Goal: Communication & Community: Answer question/provide support

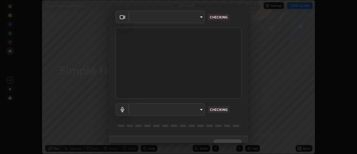
scroll to position [29, 0]
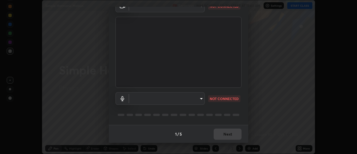
type input "1a9a141d8732cc5f70fa85449089b59f3d7788cfa27beda2470e07fab47b5a7b"
type input "default"
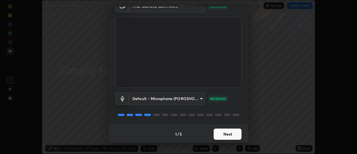
click at [226, 134] on button "Next" at bounding box center [227, 133] width 28 height 11
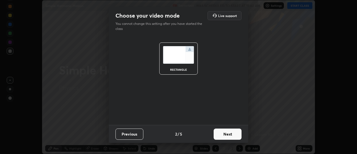
scroll to position [0, 0]
click at [227, 134] on button "Next" at bounding box center [227, 133] width 28 height 11
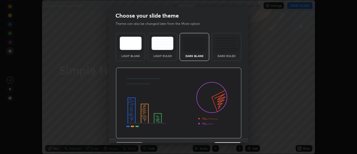
click at [227, 135] on img at bounding box center [179, 102] width 126 height 71
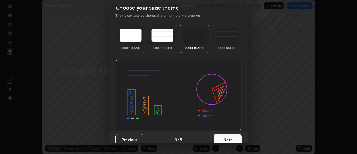
scroll to position [9, 0]
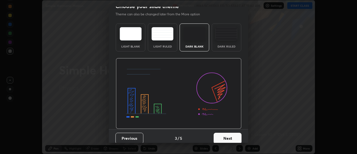
click at [226, 137] on button "Next" at bounding box center [227, 137] width 28 height 11
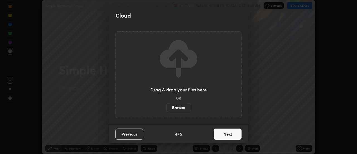
scroll to position [0, 0]
click at [225, 136] on button "Next" at bounding box center [227, 133] width 28 height 11
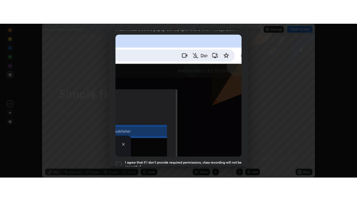
scroll to position [143, 0]
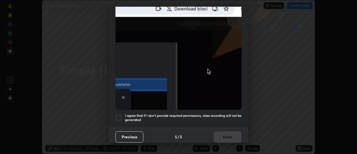
click at [122, 116] on div at bounding box center [118, 117] width 7 height 7
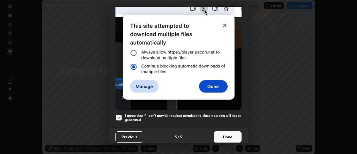
click at [224, 135] on button "Done" at bounding box center [227, 136] width 28 height 11
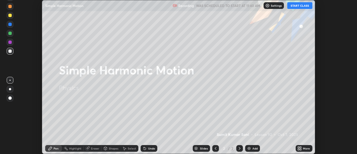
click at [295, 6] on button "START CLASS" at bounding box center [299, 5] width 25 height 7
click at [300, 148] on icon at bounding box center [299, 148] width 4 height 4
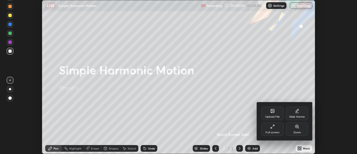
click at [272, 131] on div "Full screen" at bounding box center [272, 132] width 14 height 3
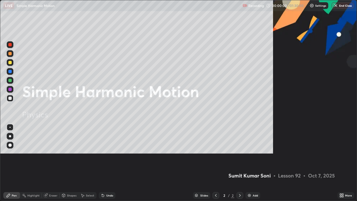
scroll to position [201, 357]
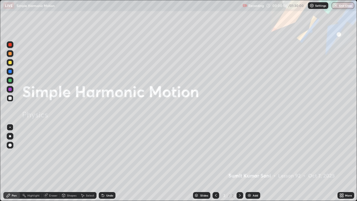
click at [248, 153] on img at bounding box center [249, 195] width 4 height 4
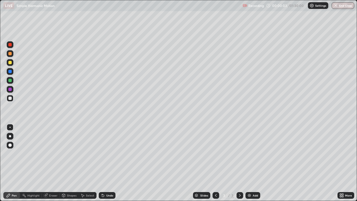
click at [10, 62] on div at bounding box center [9, 62] width 3 height 3
click at [10, 135] on div at bounding box center [10, 136] width 2 height 2
click at [10, 98] on div at bounding box center [9, 97] width 3 height 3
click at [8, 79] on div at bounding box center [9, 80] width 3 height 3
click at [108, 153] on div "Undo" at bounding box center [109, 195] width 7 height 3
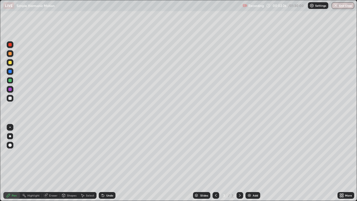
click at [9, 72] on div at bounding box center [9, 71] width 3 height 3
click at [51, 153] on div "Eraser" at bounding box center [53, 195] width 8 height 3
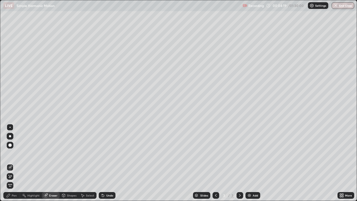
click at [14, 153] on div "Pen" at bounding box center [11, 195] width 17 height 7
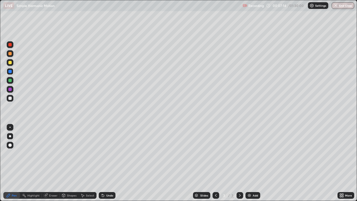
click at [250, 153] on img at bounding box center [249, 195] width 4 height 4
click at [10, 63] on div at bounding box center [9, 62] width 3 height 3
click at [9, 72] on div at bounding box center [9, 71] width 3 height 3
click at [11, 81] on div at bounding box center [9, 80] width 3 height 3
click at [10, 98] on div at bounding box center [9, 97] width 3 height 3
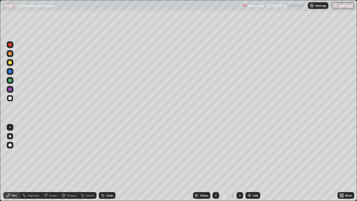
click at [10, 97] on div at bounding box center [9, 97] width 3 height 3
click at [10, 80] on div at bounding box center [9, 80] width 3 height 3
click at [12, 72] on div at bounding box center [10, 71] width 7 height 7
click at [69, 153] on div "Shapes" at bounding box center [71, 195] width 9 height 3
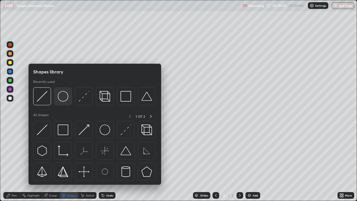
click at [62, 98] on img at bounding box center [63, 96] width 11 height 11
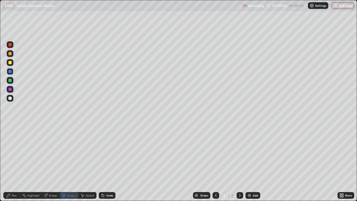
click at [11, 153] on div "Pen" at bounding box center [11, 195] width 17 height 7
click at [9, 98] on div at bounding box center [9, 97] width 3 height 3
click at [10, 71] on div at bounding box center [9, 71] width 3 height 3
click at [106, 153] on div "Undo" at bounding box center [109, 195] width 7 height 3
click at [49, 153] on div "Eraser" at bounding box center [53, 195] width 8 height 3
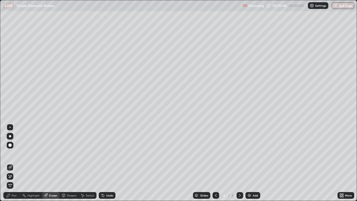
click at [13, 153] on div "Pen" at bounding box center [14, 195] width 5 height 3
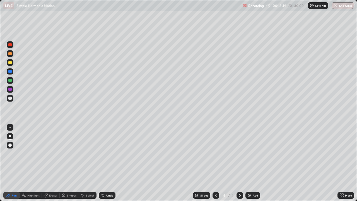
click at [254, 153] on div "Add" at bounding box center [254, 195] width 5 height 3
click at [9, 99] on div at bounding box center [9, 97] width 3 height 3
click at [10, 72] on div at bounding box center [9, 71] width 3 height 3
click at [10, 90] on div at bounding box center [9, 89] width 3 height 3
click at [8, 81] on div at bounding box center [9, 80] width 3 height 3
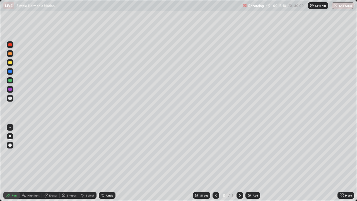
click at [51, 153] on div "Eraser" at bounding box center [53, 195] width 8 height 3
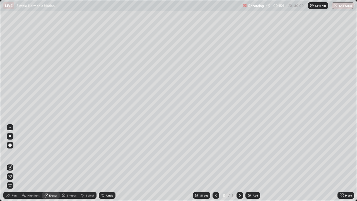
click at [14, 153] on div "Pen" at bounding box center [14, 195] width 5 height 3
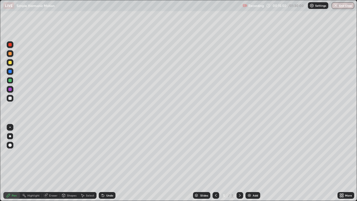
click at [10, 99] on div at bounding box center [9, 97] width 3 height 3
click at [8, 88] on div at bounding box center [10, 89] width 7 height 7
click at [9, 99] on div at bounding box center [9, 97] width 3 height 3
click at [11, 70] on div at bounding box center [9, 71] width 3 height 3
click at [252, 153] on div "Add" at bounding box center [252, 195] width 15 height 7
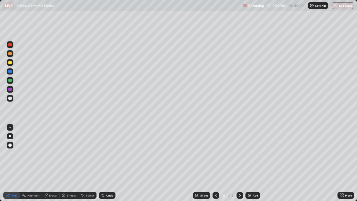
click at [11, 98] on div at bounding box center [9, 97] width 3 height 3
click at [10, 89] on div at bounding box center [9, 89] width 3 height 3
click at [11, 99] on div at bounding box center [9, 97] width 3 height 3
click at [11, 90] on div at bounding box center [9, 89] width 3 height 3
click at [10, 80] on div at bounding box center [9, 80] width 3 height 3
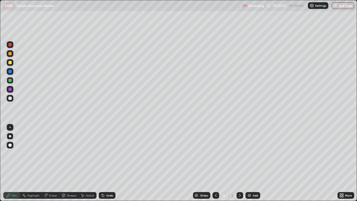
click at [9, 72] on div at bounding box center [9, 71] width 3 height 3
click at [10, 63] on div at bounding box center [9, 62] width 3 height 3
click at [11, 99] on div at bounding box center [9, 97] width 3 height 3
click at [9, 72] on div at bounding box center [9, 71] width 3 height 3
click at [10, 54] on div at bounding box center [9, 53] width 3 height 3
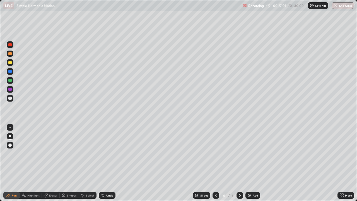
click at [10, 72] on div at bounding box center [9, 71] width 3 height 3
click at [10, 96] on div at bounding box center [10, 98] width 7 height 7
click at [47, 153] on icon at bounding box center [45, 195] width 4 height 4
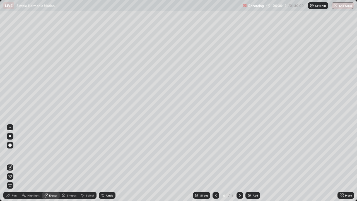
click at [13, 153] on div "Pen" at bounding box center [14, 195] width 5 height 3
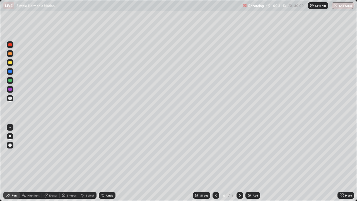
click at [109, 153] on div "Undo" at bounding box center [109, 195] width 7 height 3
click at [251, 153] on img at bounding box center [249, 195] width 4 height 4
click at [9, 71] on div at bounding box center [9, 71] width 3 height 3
click at [10, 64] on div at bounding box center [9, 62] width 3 height 3
click at [10, 80] on div at bounding box center [9, 80] width 3 height 3
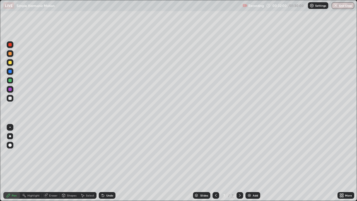
click at [9, 72] on div at bounding box center [9, 71] width 3 height 3
click at [9, 98] on div at bounding box center [9, 97] width 3 height 3
click at [11, 90] on div at bounding box center [9, 89] width 3 height 3
click at [252, 153] on div "Add" at bounding box center [254, 195] width 5 height 3
click at [12, 97] on div at bounding box center [10, 98] width 7 height 7
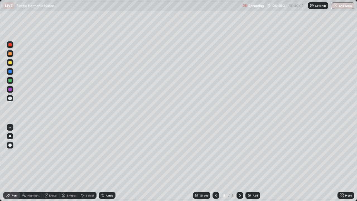
click at [10, 73] on div at bounding box center [9, 71] width 3 height 3
click at [9, 98] on div at bounding box center [9, 97] width 3 height 3
click at [9, 81] on div at bounding box center [9, 80] width 3 height 3
click at [215, 153] on icon at bounding box center [215, 195] width 4 height 4
click at [239, 153] on icon at bounding box center [239, 195] width 4 height 4
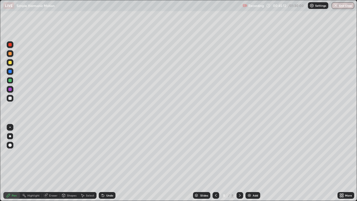
click at [9, 87] on div at bounding box center [10, 89] width 7 height 7
click at [9, 81] on div at bounding box center [9, 80] width 3 height 3
click at [251, 153] on div "Add" at bounding box center [252, 195] width 15 height 7
click at [11, 69] on div at bounding box center [10, 71] width 7 height 7
click at [10, 63] on div at bounding box center [9, 62] width 3 height 3
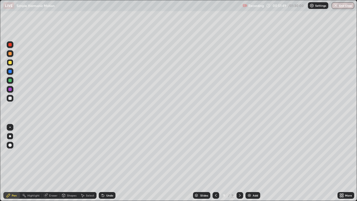
click at [11, 90] on div at bounding box center [9, 89] width 3 height 3
click at [108, 153] on div "Undo" at bounding box center [109, 195] width 7 height 3
click at [109, 153] on div "Undo" at bounding box center [107, 195] width 17 height 7
click at [11, 71] on div at bounding box center [9, 71] width 3 height 3
click at [10, 81] on div at bounding box center [9, 80] width 3 height 3
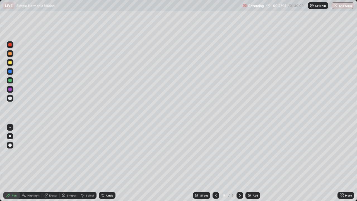
click at [108, 153] on div "Undo" at bounding box center [109, 195] width 7 height 3
click at [11, 71] on div at bounding box center [9, 71] width 3 height 3
click at [7, 64] on div at bounding box center [10, 62] width 7 height 7
click at [68, 153] on div "Shapes" at bounding box center [71, 195] width 9 height 3
click at [88, 153] on div "Select" at bounding box center [90, 195] width 8 height 3
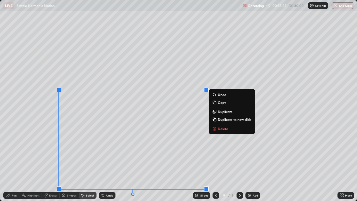
click at [220, 111] on p "Duplicate" at bounding box center [225, 111] width 15 height 4
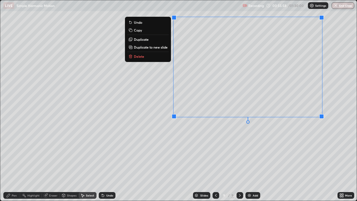
click at [225, 143] on div "0 ° Undo Copy Duplicate Duplicate to new slide Delete" at bounding box center [178, 100] width 356 height 200
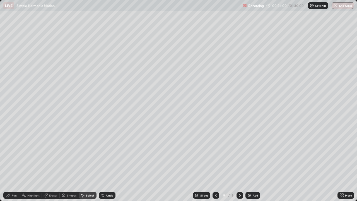
click at [13, 153] on div "Pen" at bounding box center [14, 195] width 5 height 3
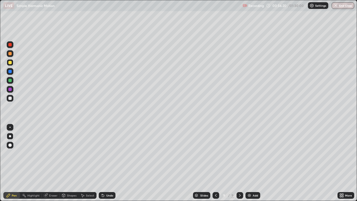
click at [54, 153] on div "Eraser" at bounding box center [53, 195] width 8 height 3
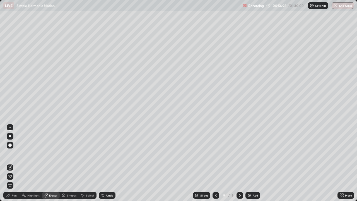
click at [14, 153] on div "Pen" at bounding box center [14, 195] width 5 height 3
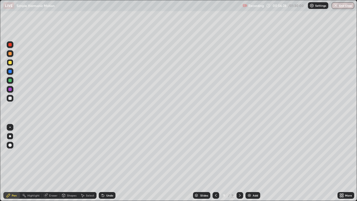
click at [112, 153] on div "Undo" at bounding box center [107, 195] width 17 height 7
click at [109, 153] on div "Undo" at bounding box center [107, 195] width 17 height 7
click at [111, 153] on div "Undo" at bounding box center [107, 195] width 17 height 7
click at [113, 153] on div "Undo" at bounding box center [107, 195] width 17 height 7
click at [252, 153] on div "Add" at bounding box center [252, 195] width 15 height 7
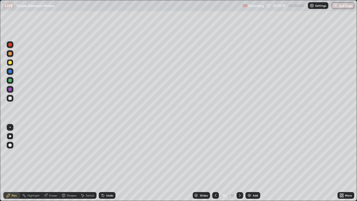
click at [10, 98] on div at bounding box center [9, 97] width 3 height 3
click at [8, 63] on div at bounding box center [9, 62] width 3 height 3
click at [10, 45] on div at bounding box center [9, 44] width 3 height 3
click at [214, 153] on icon at bounding box center [215, 195] width 4 height 4
click at [239, 153] on icon at bounding box center [239, 195] width 4 height 4
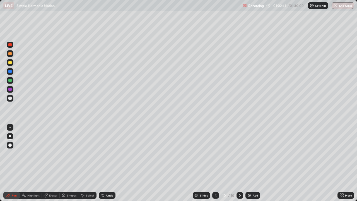
click at [11, 54] on div at bounding box center [9, 53] width 3 height 3
click at [217, 153] on icon at bounding box center [215, 195] width 4 height 4
click at [238, 153] on icon at bounding box center [239, 195] width 4 height 4
click at [9, 71] on div at bounding box center [9, 71] width 3 height 3
click at [104, 153] on div "Undo" at bounding box center [107, 195] width 17 height 7
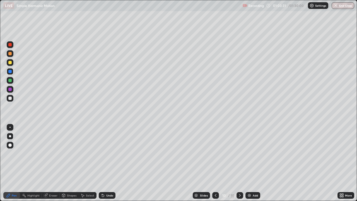
click at [104, 153] on div "Undo" at bounding box center [107, 195] width 17 height 7
click at [105, 153] on div "Undo" at bounding box center [107, 195] width 17 height 7
click at [47, 153] on icon at bounding box center [46, 194] width 3 height 3
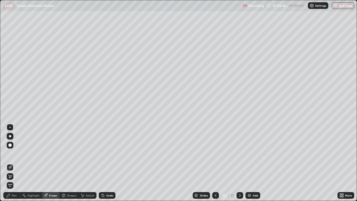
click at [13, 153] on div "Pen" at bounding box center [14, 195] width 5 height 3
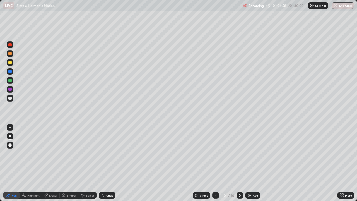
click at [10, 81] on div at bounding box center [9, 80] width 3 height 3
click at [11, 99] on div at bounding box center [9, 97] width 3 height 3
click at [250, 153] on img at bounding box center [249, 195] width 4 height 4
click at [215, 153] on icon at bounding box center [215, 195] width 4 height 4
click at [239, 153] on icon at bounding box center [239, 195] width 4 height 4
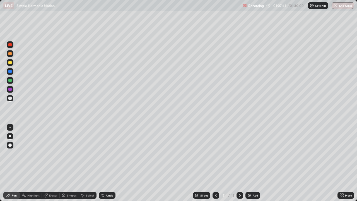
click at [10, 53] on div at bounding box center [9, 53] width 3 height 3
click at [10, 47] on div at bounding box center [10, 44] width 7 height 7
click at [10, 54] on div at bounding box center [9, 53] width 3 height 3
click at [215, 153] on icon at bounding box center [215, 195] width 4 height 4
click at [239, 153] on icon at bounding box center [239, 195] width 4 height 4
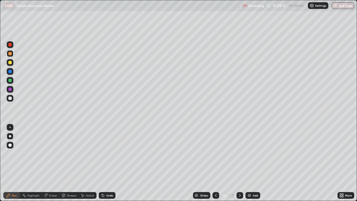
click at [48, 153] on div "Eraser" at bounding box center [51, 195] width 18 height 7
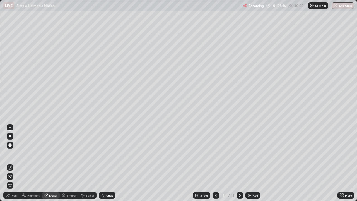
click at [15, 153] on div "Pen" at bounding box center [11, 195] width 17 height 7
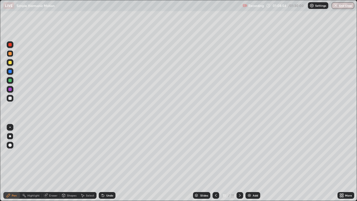
click at [52, 153] on div "Eraser" at bounding box center [53, 195] width 8 height 3
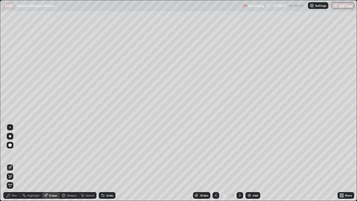
click at [11, 153] on div "Pen" at bounding box center [11, 195] width 17 height 7
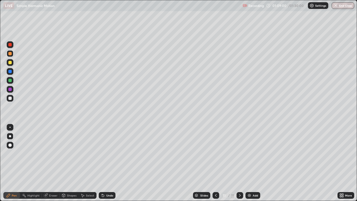
click at [215, 153] on icon at bounding box center [215, 195] width 4 height 4
click at [238, 153] on icon at bounding box center [239, 195] width 4 height 4
click at [10, 46] on div at bounding box center [9, 44] width 3 height 3
click at [10, 63] on div at bounding box center [9, 62] width 3 height 3
click at [8, 82] on div at bounding box center [10, 80] width 7 height 7
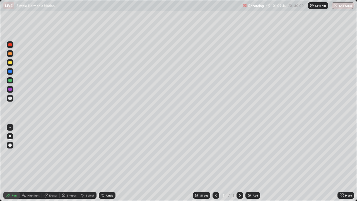
click at [9, 89] on div at bounding box center [9, 89] width 3 height 3
click at [9, 72] on div at bounding box center [9, 71] width 3 height 3
click at [104, 153] on icon at bounding box center [103, 195] width 4 height 4
click at [11, 81] on div at bounding box center [9, 80] width 3 height 3
click at [9, 71] on div at bounding box center [9, 71] width 3 height 3
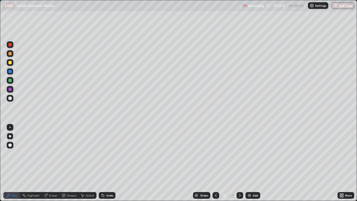
click at [10, 79] on div at bounding box center [9, 80] width 3 height 3
click at [10, 89] on div at bounding box center [9, 89] width 3 height 3
click at [9, 97] on div at bounding box center [9, 97] width 3 height 3
click at [9, 72] on div at bounding box center [9, 71] width 3 height 3
click at [9, 97] on div at bounding box center [9, 97] width 3 height 3
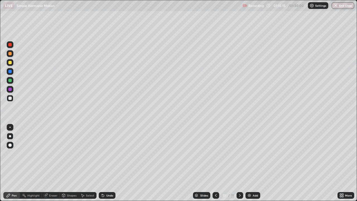
click at [113, 153] on div "Undo" at bounding box center [105, 195] width 19 height 11
click at [249, 153] on img at bounding box center [249, 195] width 4 height 4
click at [9, 80] on div at bounding box center [9, 80] width 3 height 3
click at [213, 153] on div at bounding box center [215, 195] width 7 height 7
click at [213, 153] on icon at bounding box center [215, 195] width 4 height 4
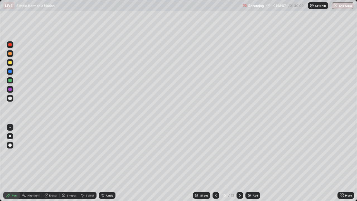
click at [239, 153] on icon at bounding box center [239, 195] width 4 height 4
click at [239, 153] on div at bounding box center [239, 195] width 7 height 11
click at [51, 153] on div "Eraser" at bounding box center [51, 195] width 18 height 7
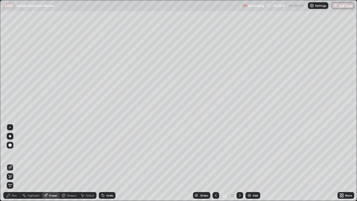
click at [10, 153] on div "Pen" at bounding box center [11, 195] width 17 height 7
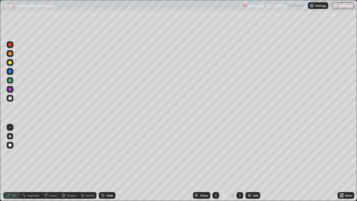
click at [10, 97] on div at bounding box center [9, 97] width 3 height 3
click at [11, 79] on div at bounding box center [9, 80] width 3 height 3
click at [9, 62] on div at bounding box center [9, 62] width 3 height 3
click at [9, 54] on div at bounding box center [9, 53] width 3 height 3
click at [10, 70] on div at bounding box center [9, 71] width 3 height 3
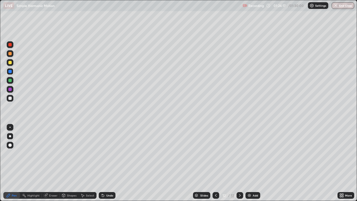
click at [9, 44] on div at bounding box center [9, 44] width 3 height 3
click at [9, 98] on div at bounding box center [9, 97] width 3 height 3
click at [69, 153] on div "Shapes" at bounding box center [69, 195] width 19 height 7
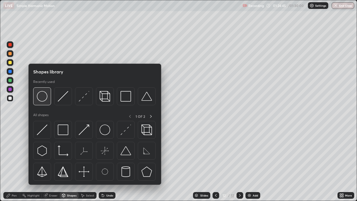
click at [45, 100] on img at bounding box center [42, 96] width 11 height 11
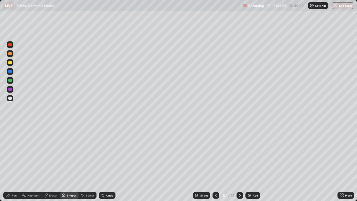
click at [71, 153] on div "Shapes" at bounding box center [71, 195] width 9 height 3
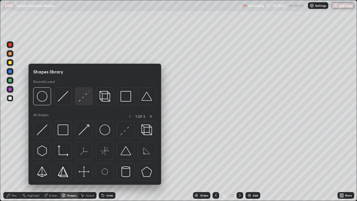
click at [86, 97] on img at bounding box center [84, 96] width 11 height 11
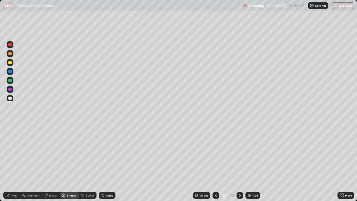
click at [10, 52] on div at bounding box center [9, 53] width 3 height 3
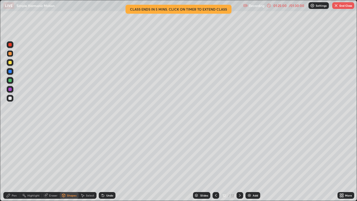
click at [11, 153] on div "Pen" at bounding box center [11, 195] width 17 height 7
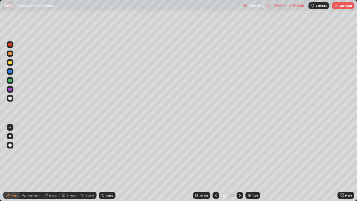
click at [9, 64] on div at bounding box center [10, 62] width 7 height 7
click at [12, 71] on div at bounding box center [10, 71] width 7 height 7
click at [11, 44] on div at bounding box center [9, 44] width 3 height 3
click at [11, 99] on div at bounding box center [9, 97] width 3 height 3
click at [320, 153] on div "Slides 12 / 12 Add" at bounding box center [226, 195] width 222 height 11
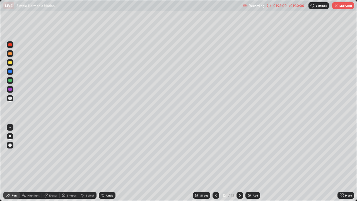
click at [328, 153] on div "Slides 12 / 12 Add" at bounding box center [226, 195] width 222 height 11
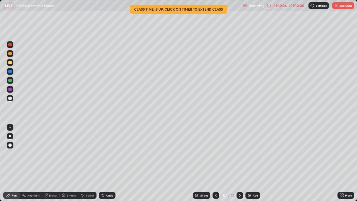
click at [342, 7] on button "End Class" at bounding box center [343, 5] width 22 height 7
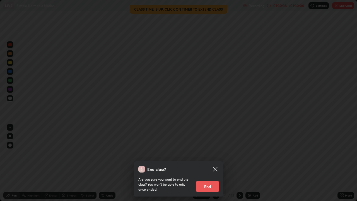
click at [215, 153] on icon at bounding box center [215, 169] width 7 height 7
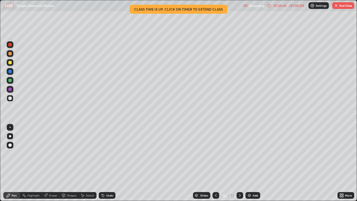
click at [343, 5] on button "End Class" at bounding box center [343, 5] width 22 height 7
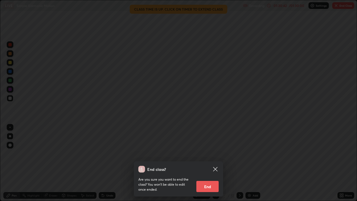
click at [206, 153] on button "End" at bounding box center [207, 186] width 22 height 11
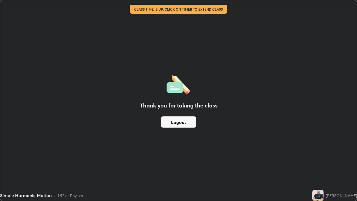
click at [188, 123] on button "Logout" at bounding box center [178, 121] width 35 height 11
click at [342, 153] on div "[PERSON_NAME]" at bounding box center [341, 195] width 31 height 6
